Goal: Transaction & Acquisition: Purchase product/service

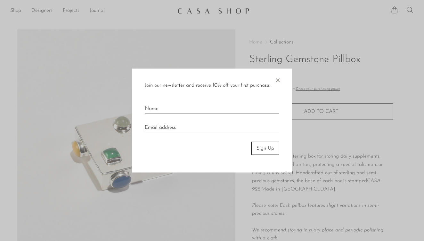
click at [278, 80] on span "×" at bounding box center [277, 79] width 6 height 20
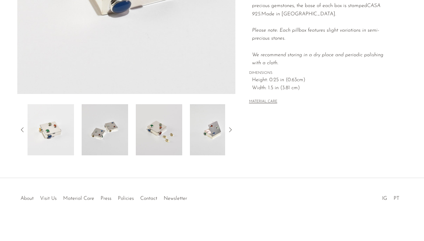
scroll to position [175, 0]
click at [163, 136] on img at bounding box center [159, 129] width 46 height 51
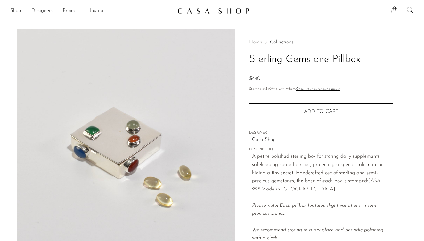
scroll to position [0, 0]
click at [191, 14] on img at bounding box center [213, 11] width 72 height 6
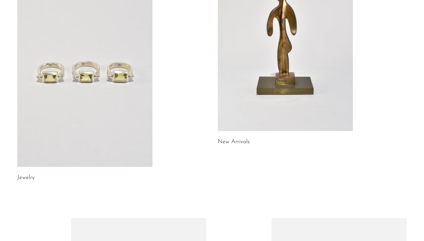
scroll to position [131, 0]
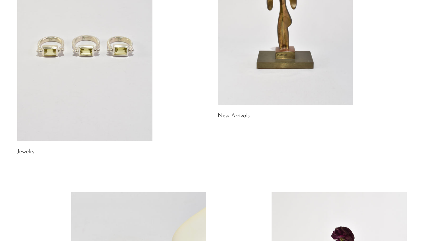
click at [137, 81] on link at bounding box center [84, 46] width 135 height 189
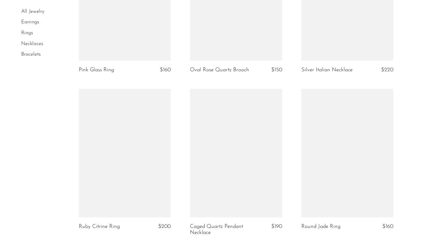
scroll to position [1829, 0]
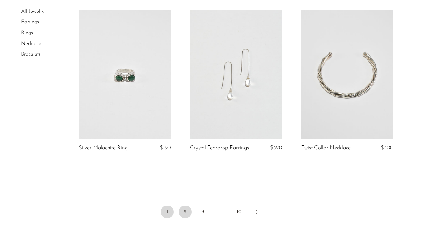
click at [185, 206] on link "2" at bounding box center [185, 212] width 13 height 13
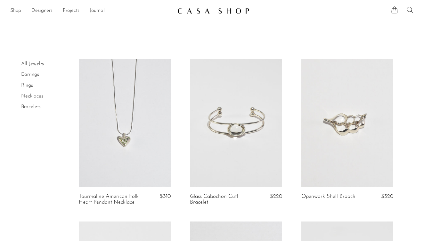
click at [16, 11] on link "Shop" at bounding box center [15, 11] width 11 height 8
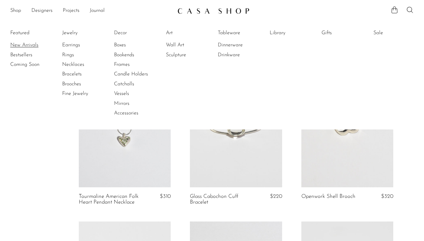
click at [21, 46] on link "New Arrivals" at bounding box center [34, 45] width 48 height 7
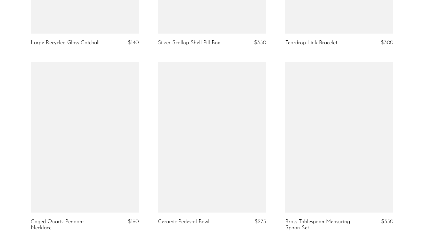
scroll to position [2102, 0]
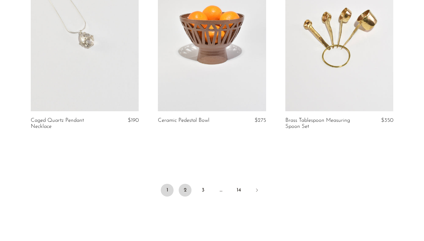
click at [185, 189] on link "2" at bounding box center [185, 190] width 13 height 13
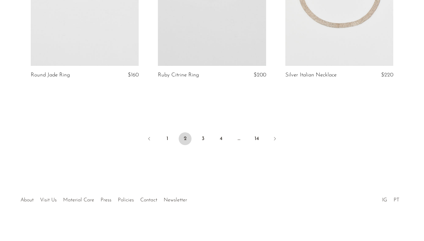
scroll to position [2136, 0]
